Goal: Check status: Check status

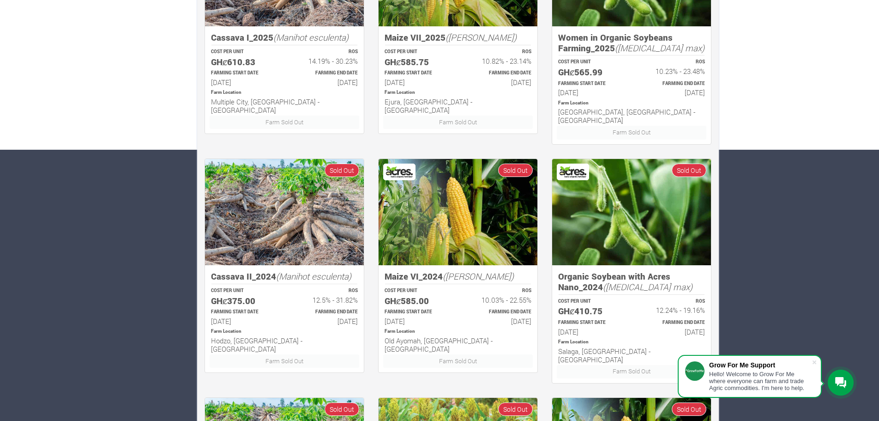
scroll to position [277, 0]
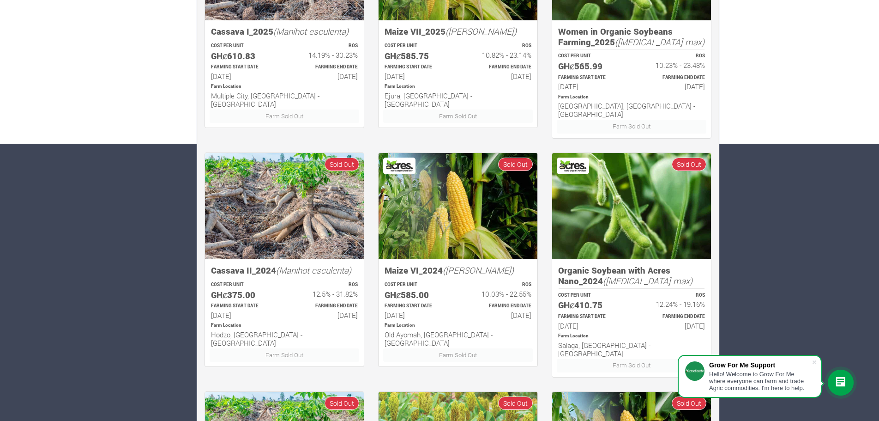
click at [292, 217] on img at bounding box center [284, 206] width 159 height 107
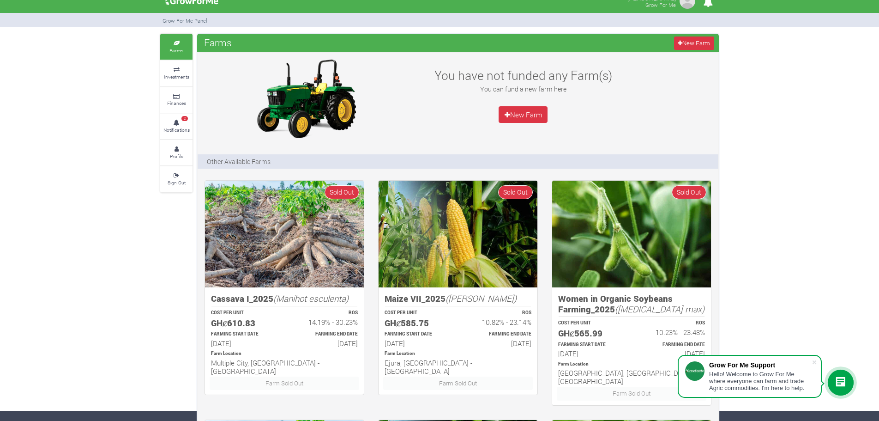
scroll to position [0, 0]
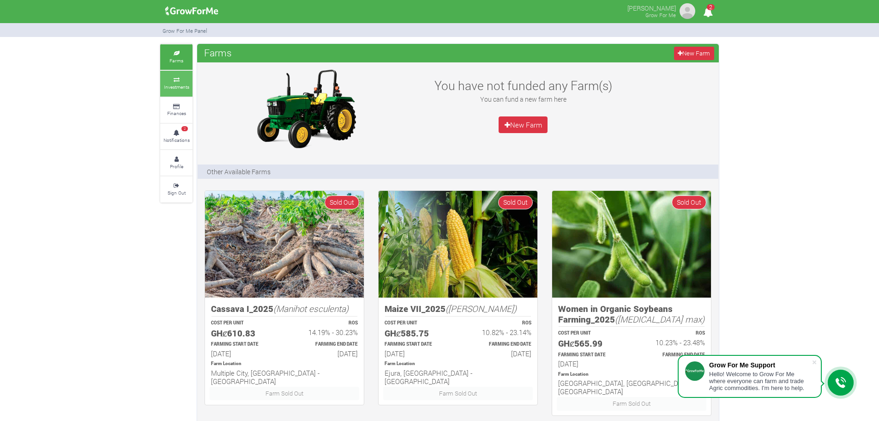
click at [179, 84] on small "Investments" at bounding box center [176, 87] width 25 height 6
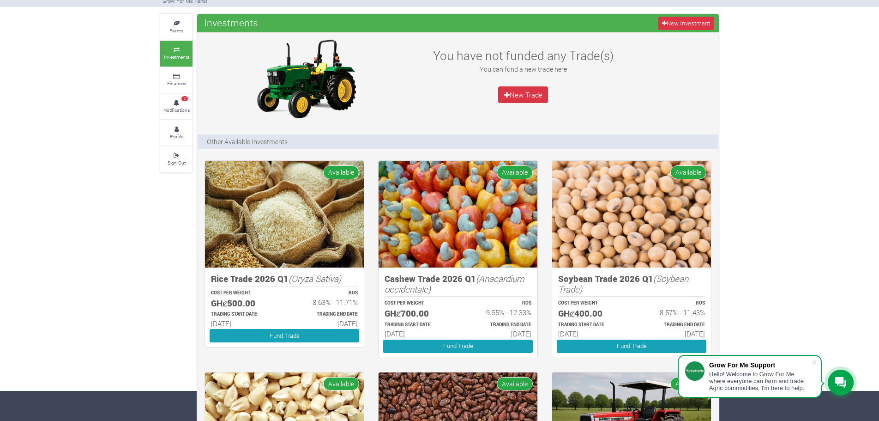
scroll to position [46, 0]
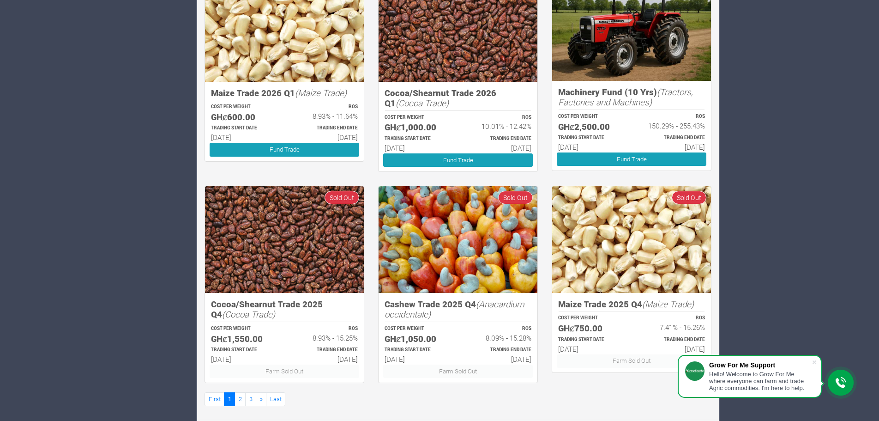
scroll to position [433, 0]
